Goal: Information Seeking & Learning: Learn about a topic

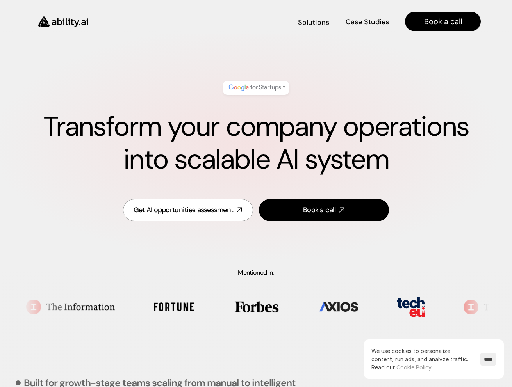
click at [313, 27] on link "Solutions Solutions" at bounding box center [313, 22] width 32 height 14
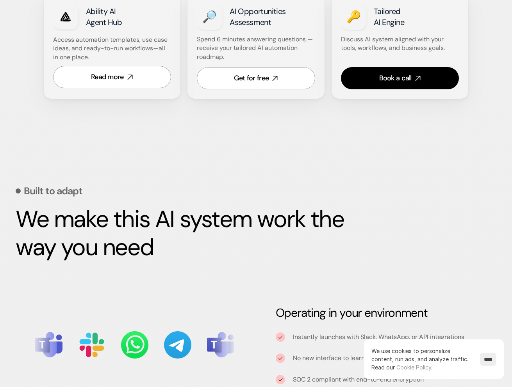
scroll to position [573, 0]
click at [415, 357] on input "****" at bounding box center [488, 359] width 16 height 13
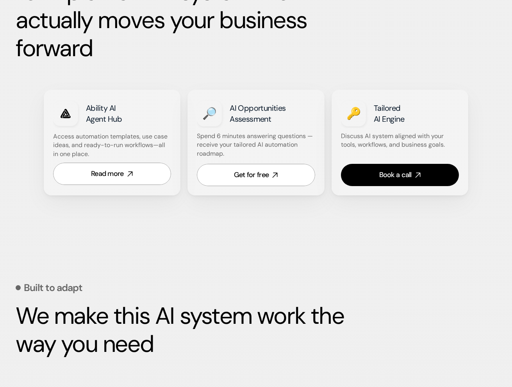
scroll to position [476, 0]
click at [126, 176] on link "Read more" at bounding box center [112, 173] width 118 height 22
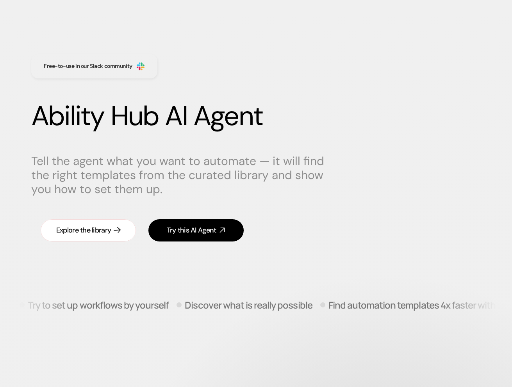
scroll to position [11, 0]
click at [105, 230] on div "Explore the library" at bounding box center [83, 230] width 55 height 10
